Goal: Information Seeking & Learning: Learn about a topic

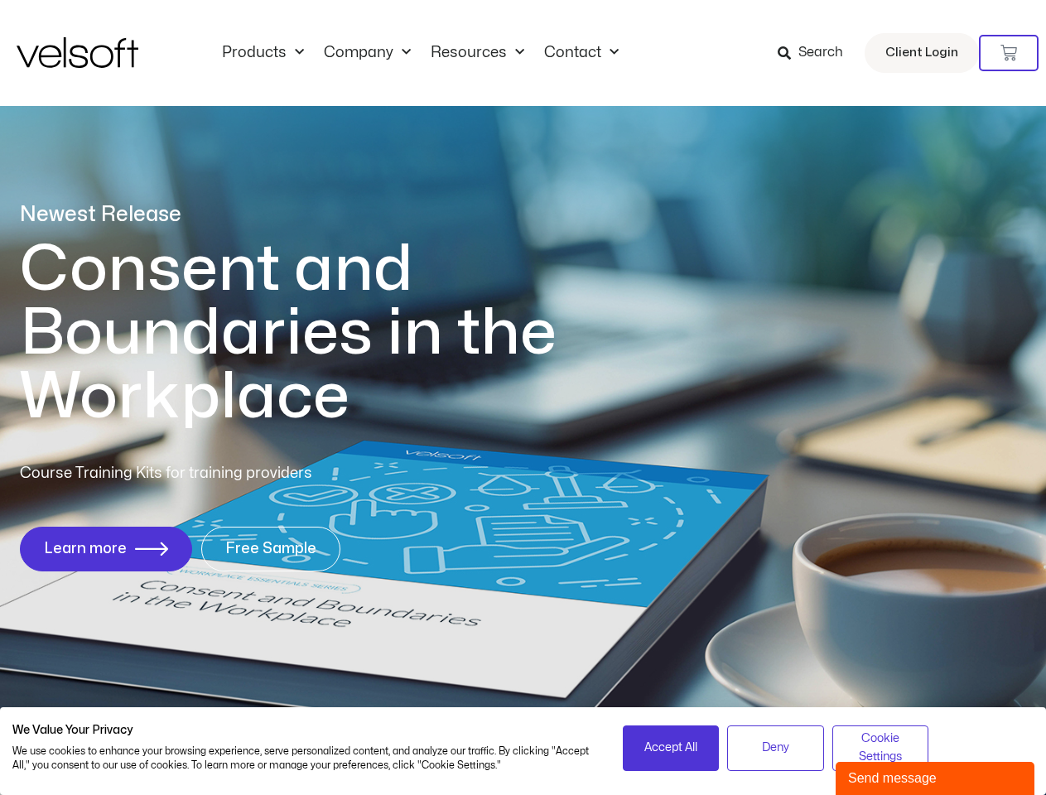
click at [523, 398] on h1 "Consent and Boundaries in the Workplace" at bounding box center [322, 333] width 605 height 191
click at [1009, 53] on icon at bounding box center [1008, 53] width 17 height 17
click at [671, 748] on span "Accept All" at bounding box center [670, 748] width 53 height 18
click at [775, 748] on span "Deny" at bounding box center [775, 748] width 27 height 18
click at [880, 748] on span "Cookie Settings" at bounding box center [880, 748] width 75 height 37
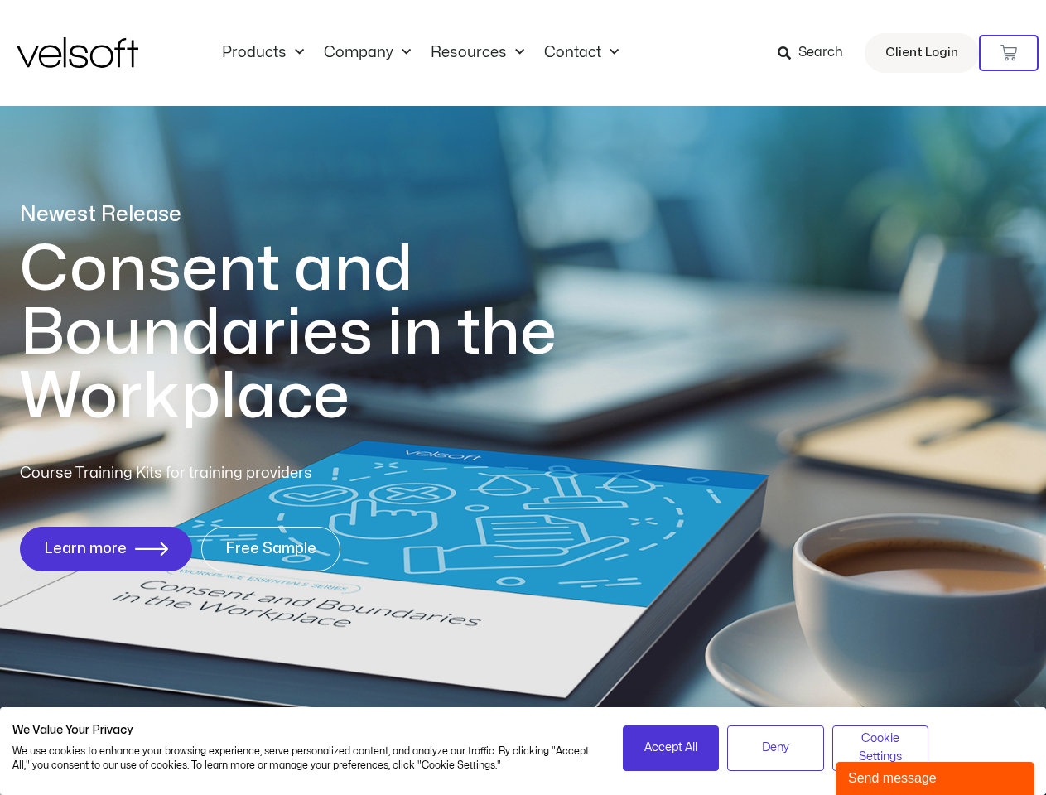
click at [935, 778] on div "Send message" at bounding box center [935, 779] width 174 height 20
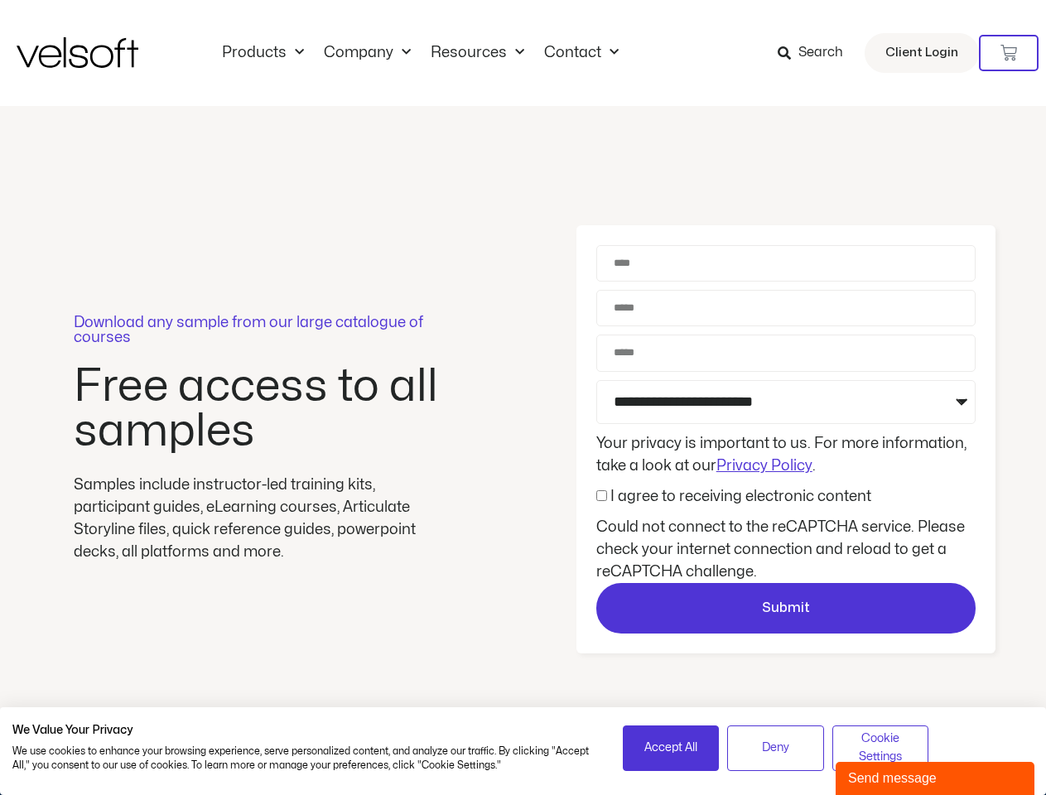
click at [523, 398] on div "Download any sample from our large catalogue of courses Free access to all samp…" at bounding box center [523, 439] width 1046 height 667
click at [1009, 53] on icon at bounding box center [1008, 53] width 17 height 17
click at [523, 398] on div "No products in the cart." at bounding box center [523, 398] width 0 height 0
click at [671, 748] on span "Accept All" at bounding box center [670, 748] width 53 height 18
click at [775, 748] on span "Deny" at bounding box center [775, 748] width 27 height 18
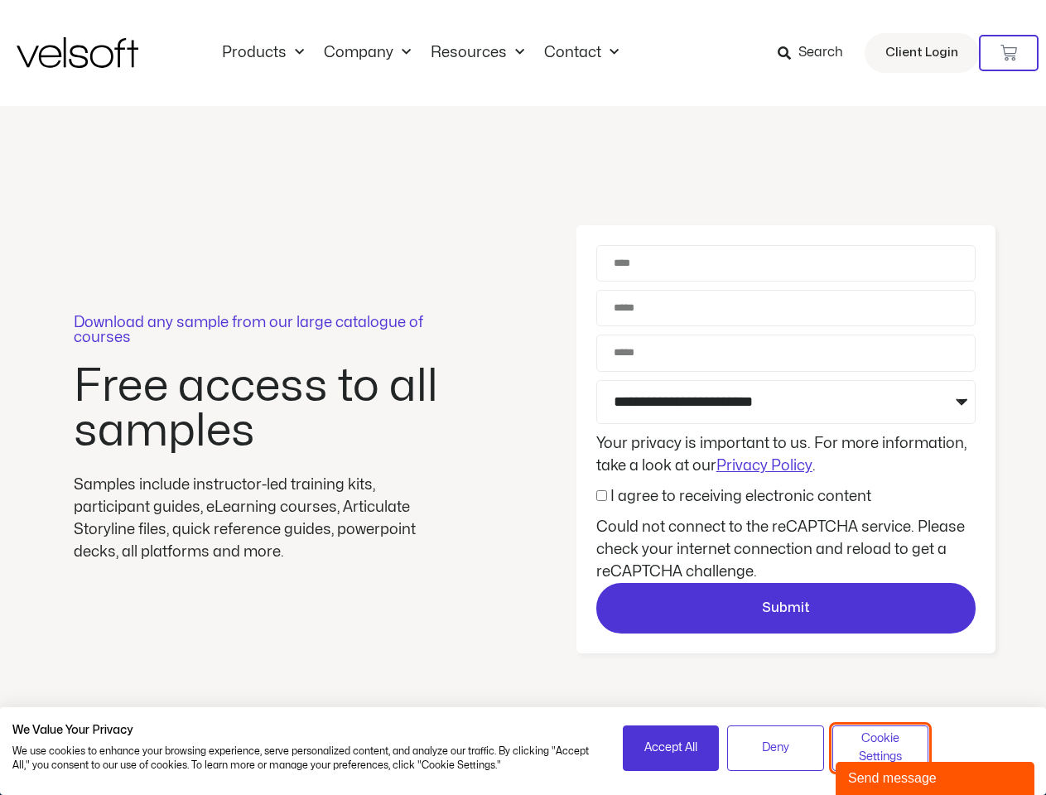
click at [880, 748] on span "Cookie Settings" at bounding box center [880, 748] width 75 height 37
